Goal: Task Accomplishment & Management: Complete application form

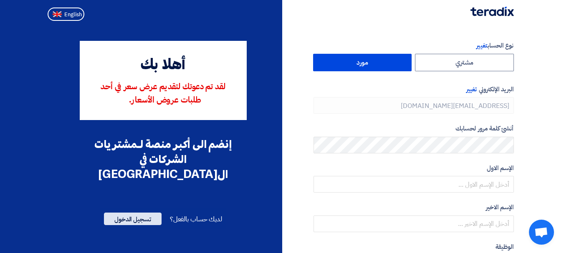
click at [139, 213] on span "تسجيل الدخول" at bounding box center [133, 219] width 58 height 13
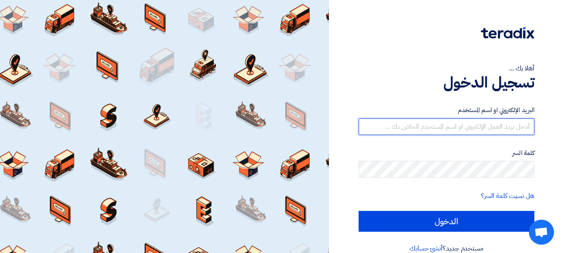
click at [505, 124] on input "text" at bounding box center [447, 127] width 176 height 17
type input "[EMAIL_ADDRESS][DOMAIN_NAME]"
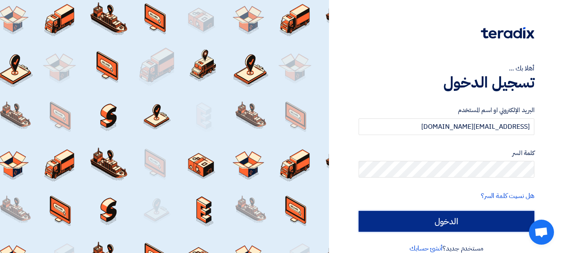
click at [487, 217] on input "الدخول" at bounding box center [447, 221] width 176 height 21
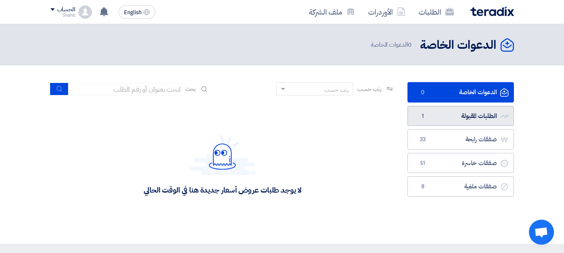
click at [481, 116] on link "الطلبات المقبولة الطلبات المقبولة 1" at bounding box center [460, 116] width 106 height 20
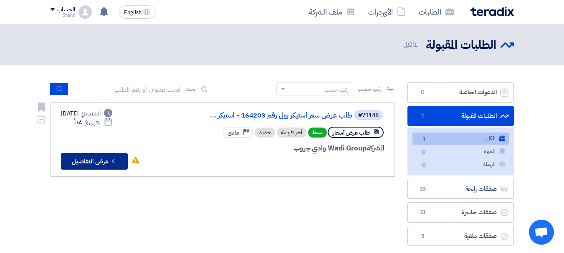
click at [90, 160] on button "Check details عرض التفاصيل" at bounding box center [94, 161] width 67 height 17
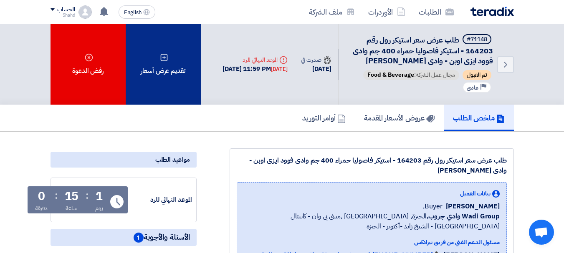
click at [172, 79] on div "تقديم عرض أسعار" at bounding box center [163, 64] width 75 height 81
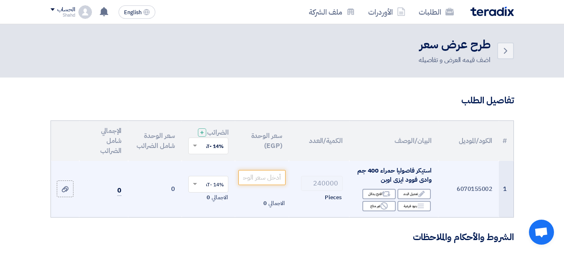
click at [478, 196] on td "6070155002" at bounding box center [468, 189] width 61 height 56
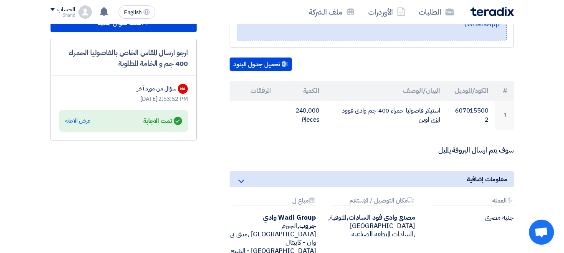
scroll to position [238, 0]
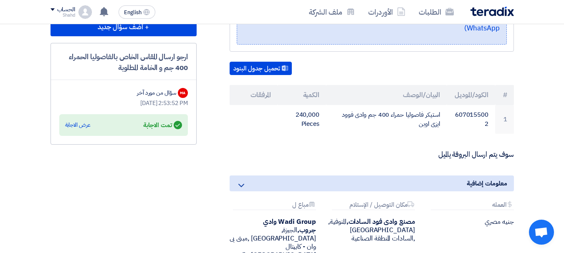
click at [448, 156] on p "سوف يتم ارسال البروفة يالميل" at bounding box center [372, 155] width 284 height 8
click at [241, 185] on icon at bounding box center [241, 186] width 10 height 10
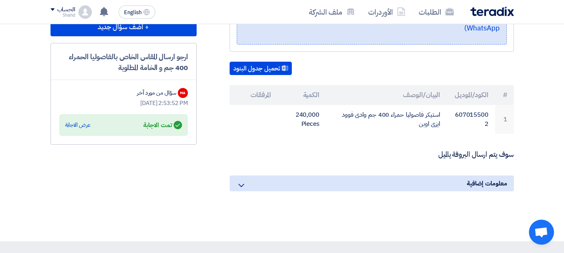
scroll to position [197, 0]
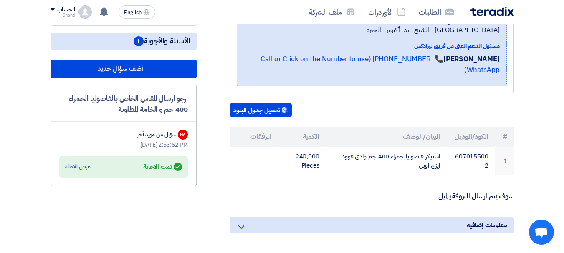
click at [263, 134] on th "المرفقات" at bounding box center [254, 137] width 48 height 20
